Goal: Register for event/course

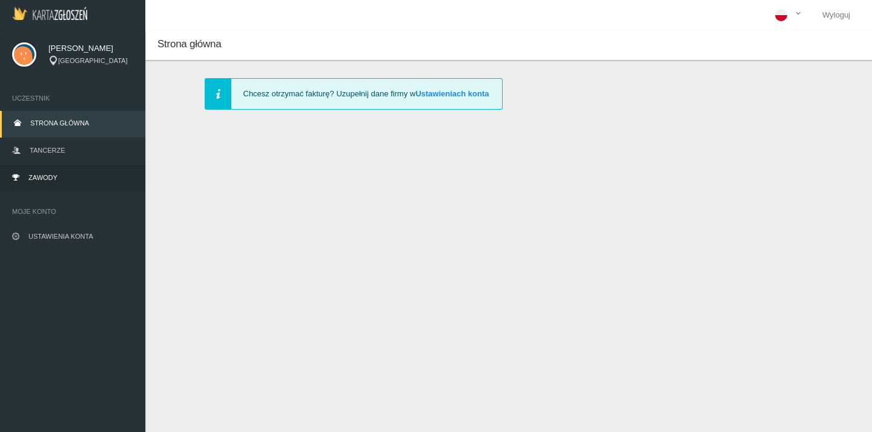
click at [76, 175] on link "Zawody" at bounding box center [72, 178] width 145 height 27
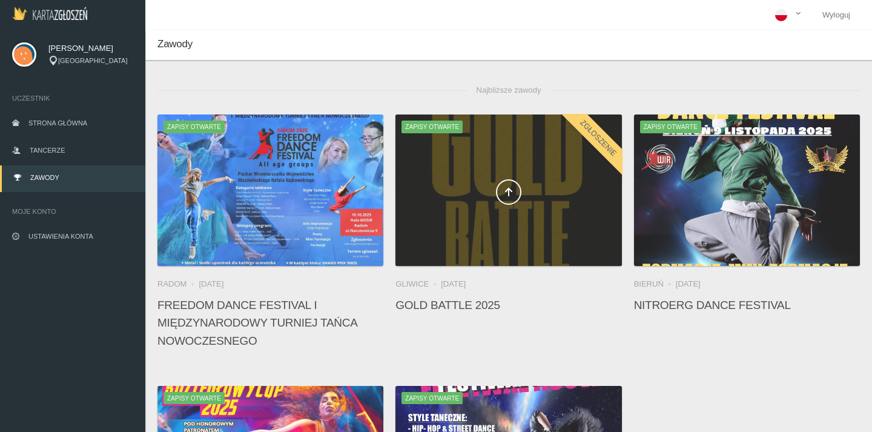
click at [518, 160] on div at bounding box center [508, 189] width 226 height 151
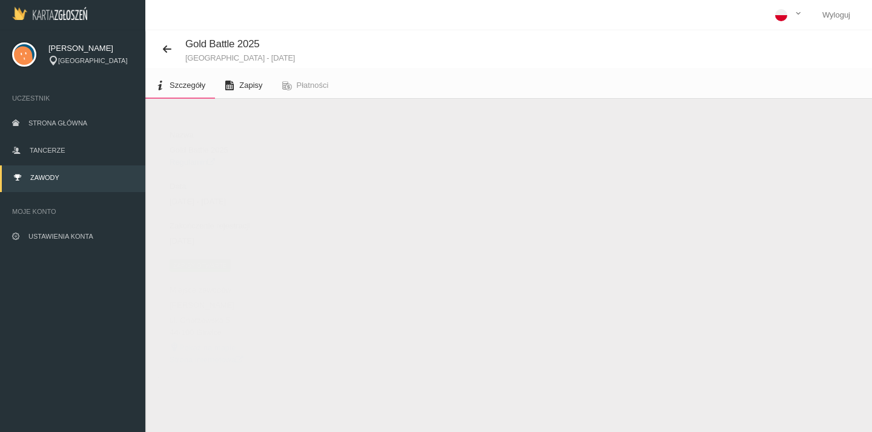
click at [250, 87] on span "Zapisy" at bounding box center [250, 85] width 23 height 9
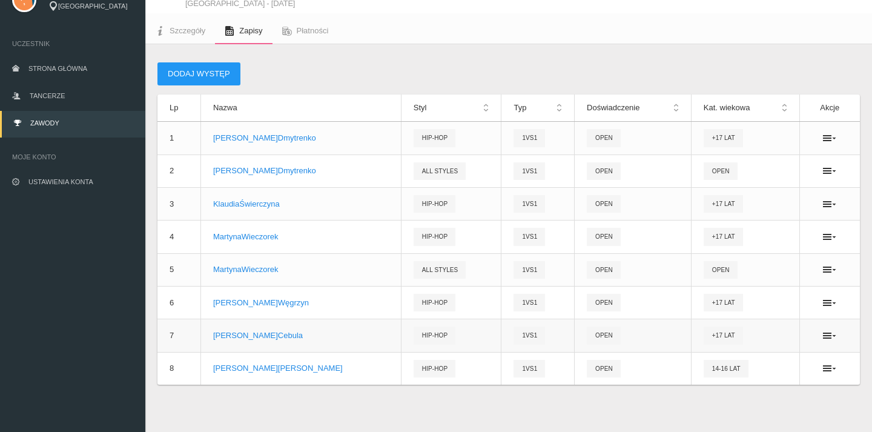
scroll to position [54, 0]
click at [827, 369] on icon at bounding box center [829, 369] width 13 height 10
click at [771, 382] on link "Edytuj" at bounding box center [769, 389] width 121 height 22
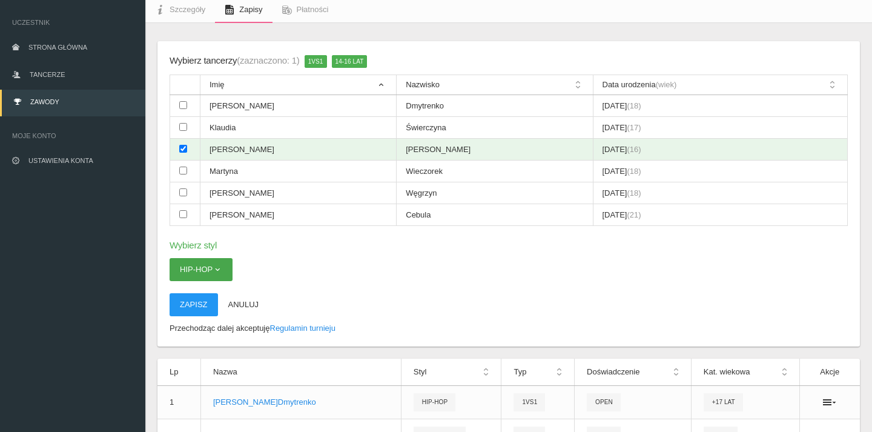
scroll to position [93, 0]
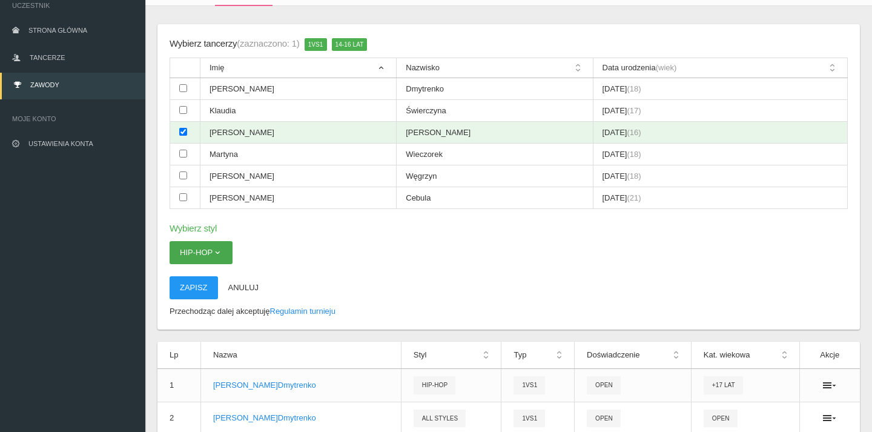
click at [220, 241] on button "Hip-hop" at bounding box center [201, 252] width 63 height 23
click at [218, 315] on link "Hip-hop" at bounding box center [224, 326] width 109 height 22
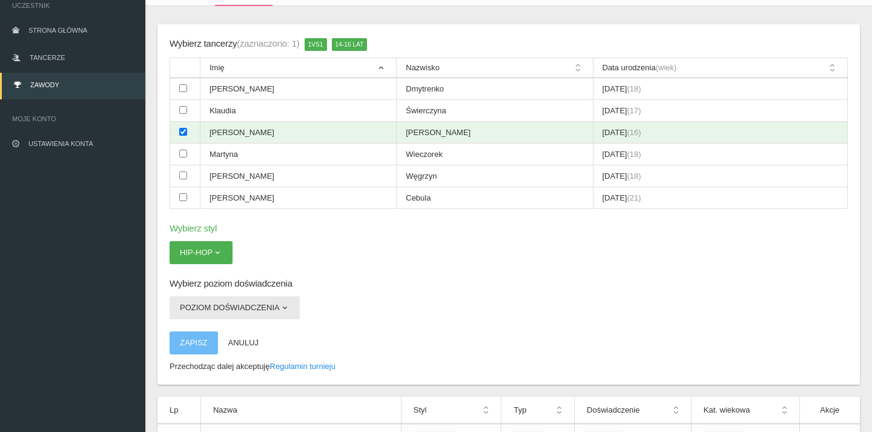
click at [277, 296] on button "Poziom doświadczenia" at bounding box center [235, 307] width 130 height 23
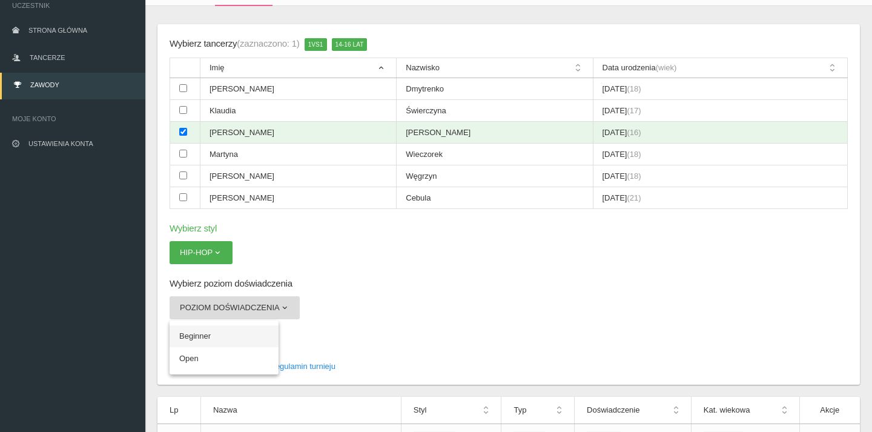
click at [247, 325] on link "Beginner" at bounding box center [224, 336] width 109 height 22
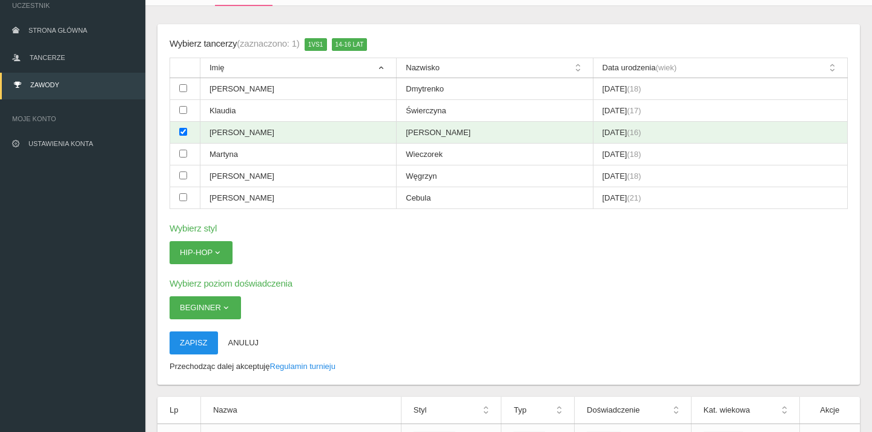
click at [191, 331] on button "Zapisz" at bounding box center [194, 342] width 48 height 23
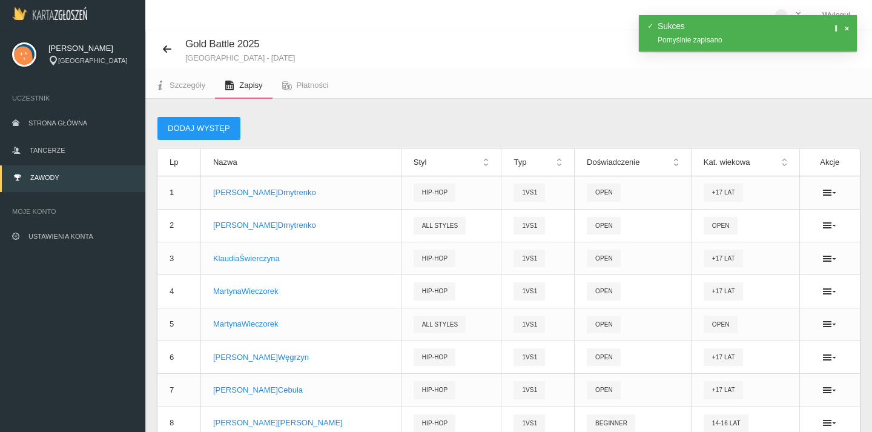
scroll to position [0, 0]
click at [840, 10] on link "Wyloguj" at bounding box center [836, 15] width 47 height 30
